Goal: Transaction & Acquisition: Purchase product/service

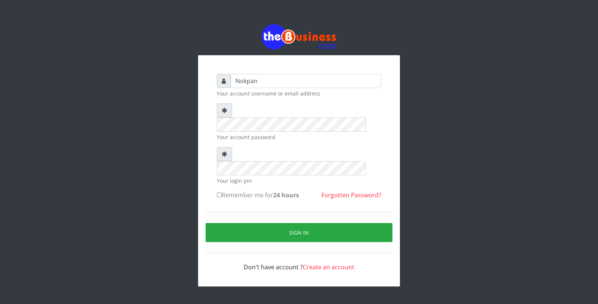
click at [244, 191] on label "Remember me for 24 hours" at bounding box center [258, 195] width 82 height 9
click at [221, 193] on input "Remember me for 24 hours" at bounding box center [219, 195] width 5 height 5
checkbox input "true"
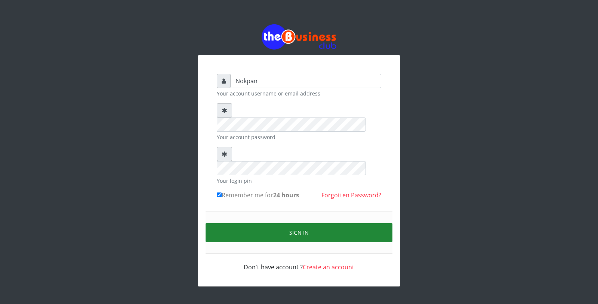
click at [251, 223] on button "Sign in" at bounding box center [298, 232] width 187 height 19
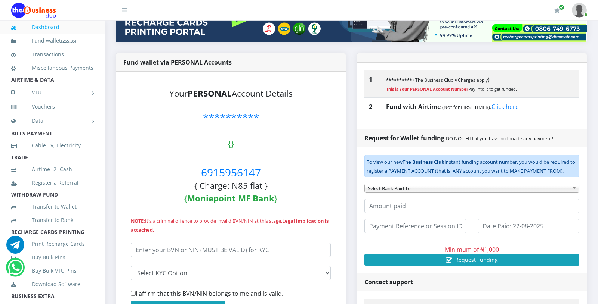
scroll to position [136, 0]
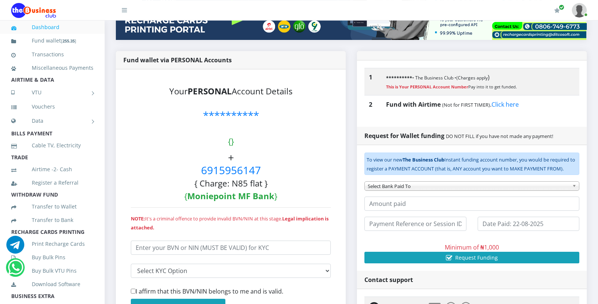
click at [81, 30] on link "Dashboard" at bounding box center [52, 27] width 82 height 17
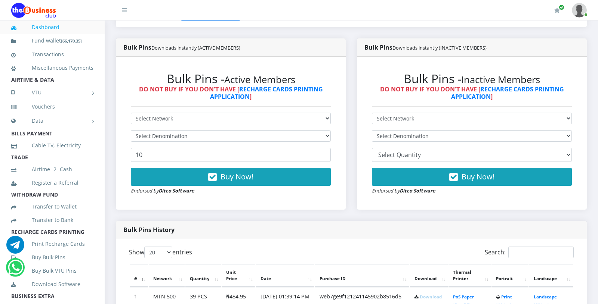
scroll to position [184, 0]
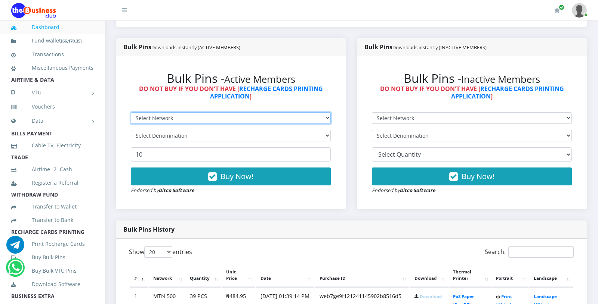
click at [131, 112] on select "Select Network MTN Globacom 9Mobile Airtel" at bounding box center [231, 118] width 200 height 12
select select "MTN"
click option "MTN" at bounding box center [0, 0] width 0 height 0
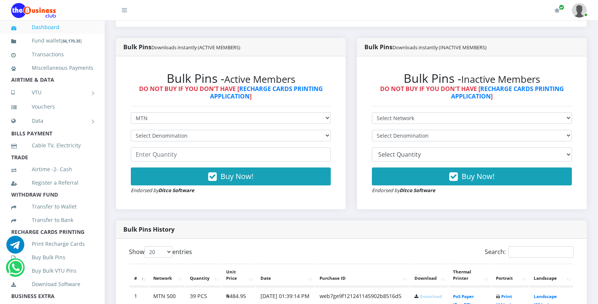
click at [179, 142] on form "Select Network MTN Globacom 9Mobile Airtel Select Denomination MTN NGN100 - ₦96…" at bounding box center [231, 153] width 200 height 82
click at [131, 130] on select "Select Denomination MTN NGN100 - ₦96.99 MTN NGN200 - ₦193.98 MTN NGN400 - ₦387.…" at bounding box center [231, 136] width 200 height 12
select select "96.99-100"
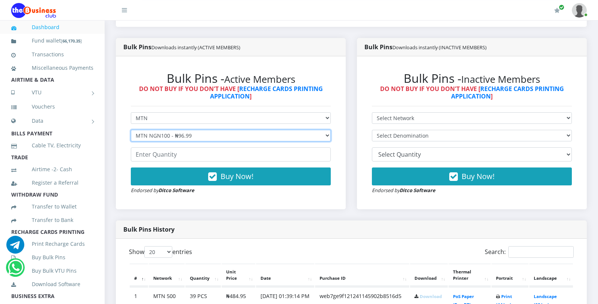
click option "MTN NGN100 - ₦96.99" at bounding box center [0, 0] width 0 height 0
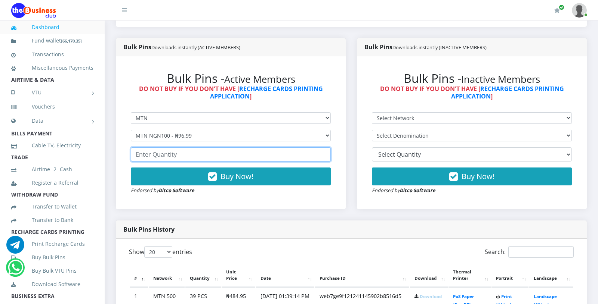
click at [173, 152] on input "number" at bounding box center [231, 155] width 200 height 14
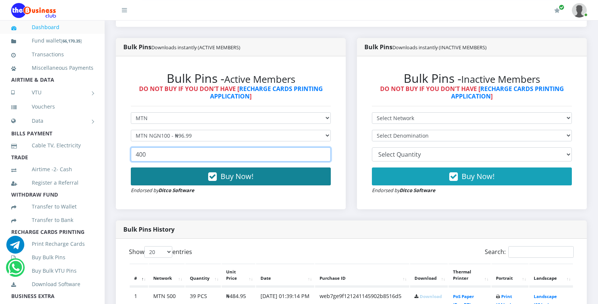
type input "400"
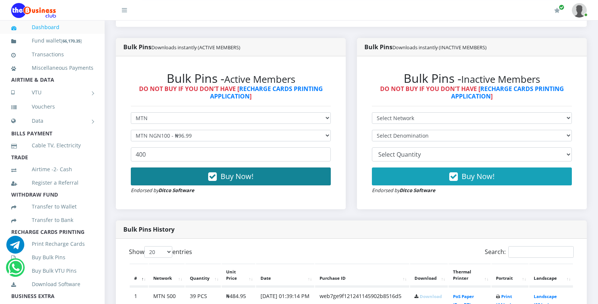
click at [201, 179] on button "Buy Now!" at bounding box center [231, 177] width 200 height 18
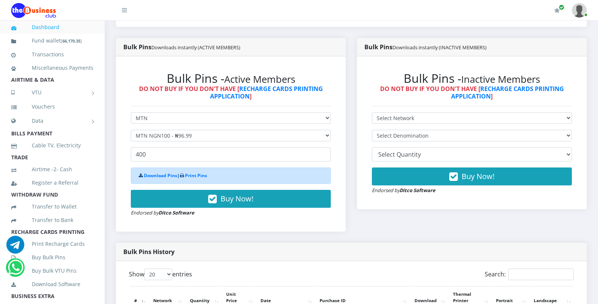
click at [182, 232] on div "Bulk Pins Downloads instantly (ACTIVE MEMBERS) Bulk Pins - Active Members DO NO…" at bounding box center [230, 140] width 241 height 205
click at [173, 129] on form "Select Network MTN Globacom 9Mobile Airtel Select Denomination MTN NGN100 - ₦96…" at bounding box center [231, 164] width 200 height 105
click at [131, 130] on select "Select Denomination MTN NGN100 - ₦96.99 MTN NGN200 - ₦193.98 MTN NGN400 - ₦387.…" at bounding box center [231, 136] width 200 height 12
select select "484.95-500"
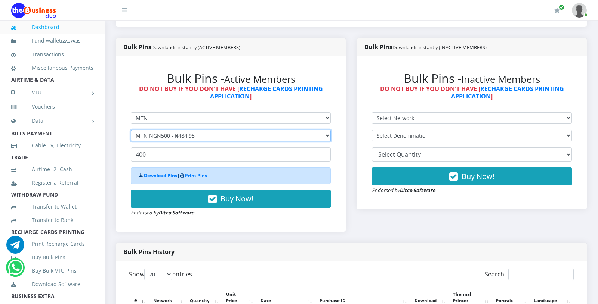
click option "MTN NGN500 - ₦484.95" at bounding box center [0, 0] width 0 height 0
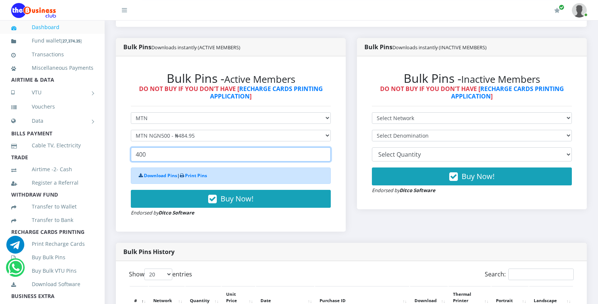
click at [154, 161] on input "400" at bounding box center [231, 155] width 200 height 14
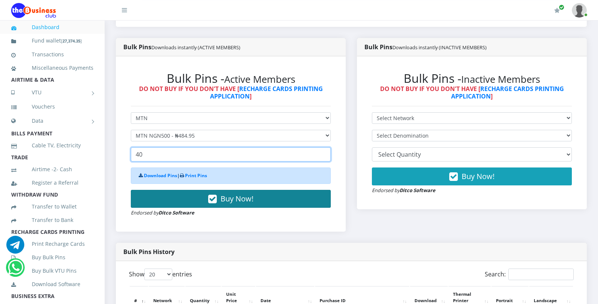
type input "40"
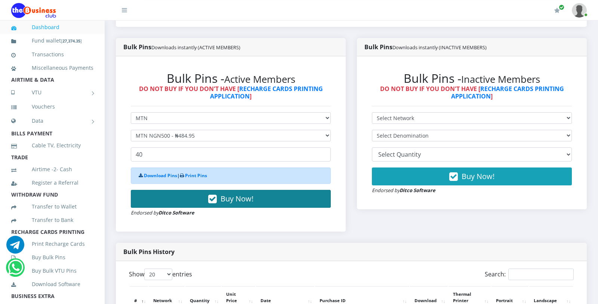
click at [178, 200] on button "Buy Now!" at bounding box center [231, 199] width 200 height 18
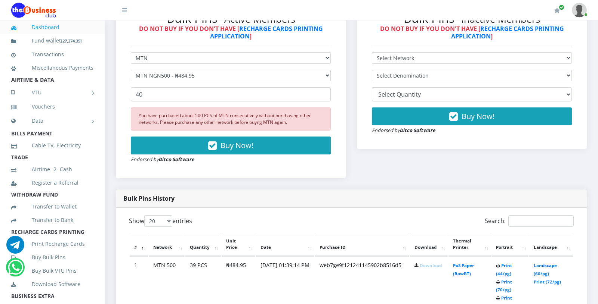
scroll to position [0, 0]
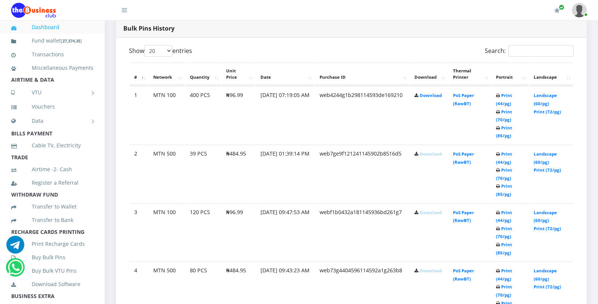
scroll to position [391, 0]
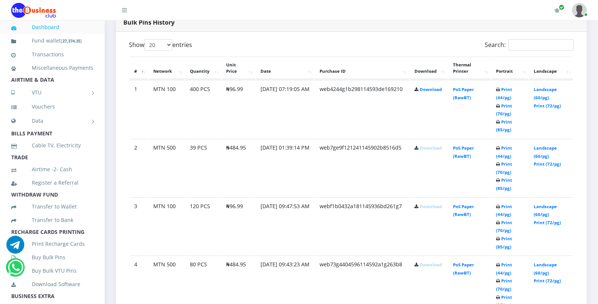
click at [242, 121] on td "₦96.99" at bounding box center [238, 109] width 34 height 58
click at [425, 92] on link "Download" at bounding box center [430, 90] width 22 height 6
click at [397, 124] on td "web4244g1b298114593de169210" at bounding box center [362, 109] width 94 height 58
